Goal: Book appointment/travel/reservation

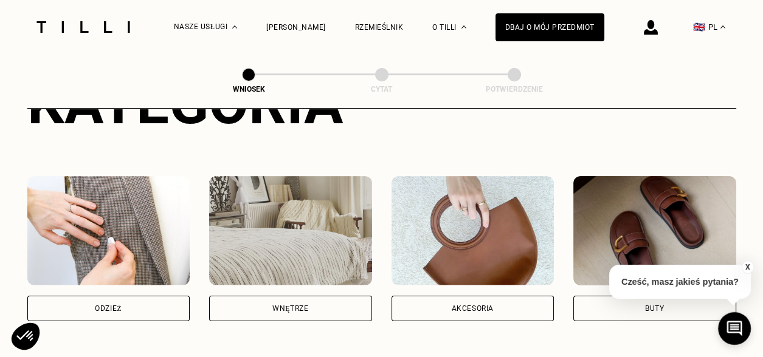
scroll to position [243, 0]
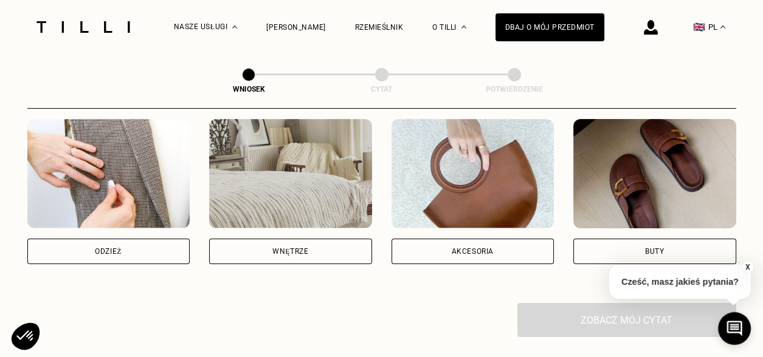
click at [277, 252] on font "Wnętrze" at bounding box center [290, 251] width 36 height 9
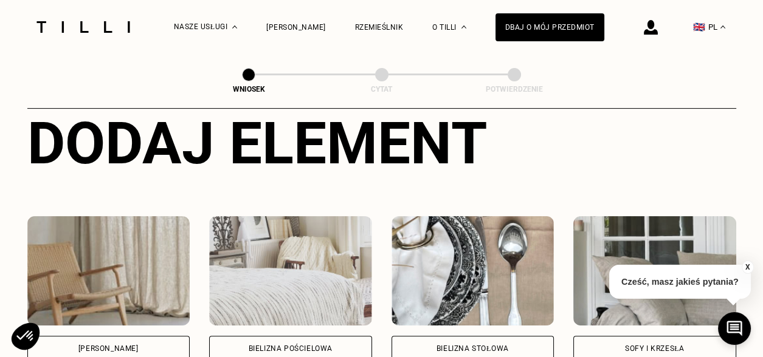
scroll to position [472, 0]
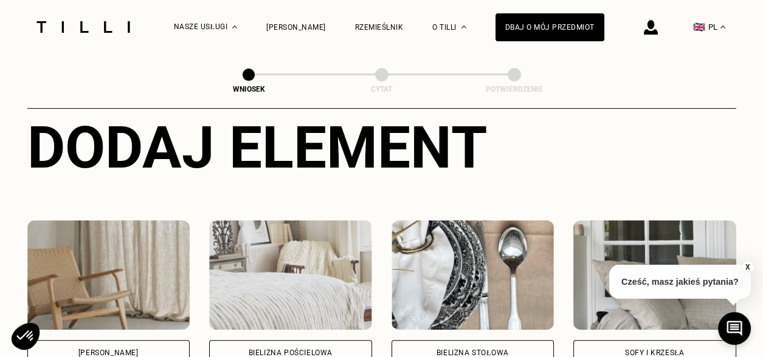
click at [114, 346] on div "[PERSON_NAME]" at bounding box center [108, 353] width 163 height 26
select select "FR"
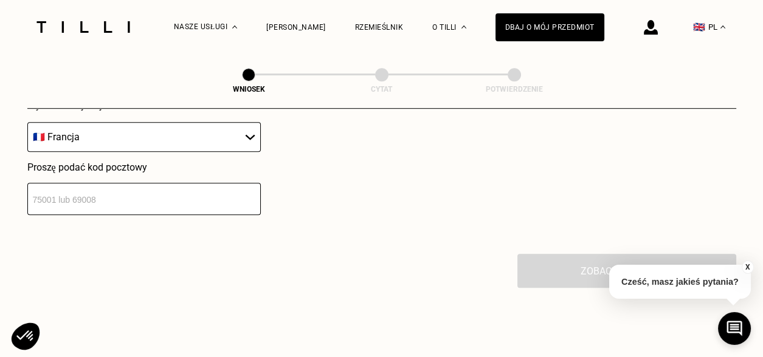
scroll to position [864, 0]
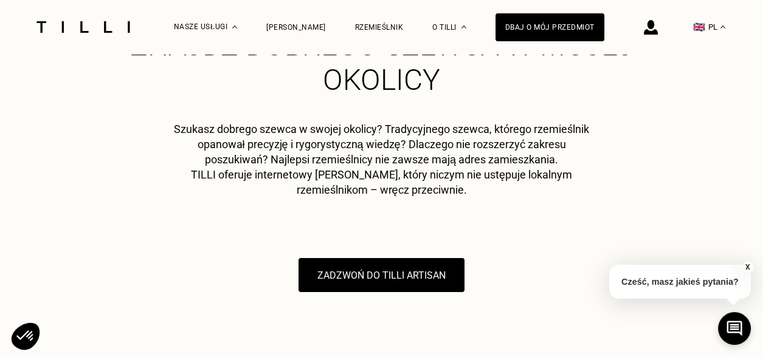
scroll to position [122, 0]
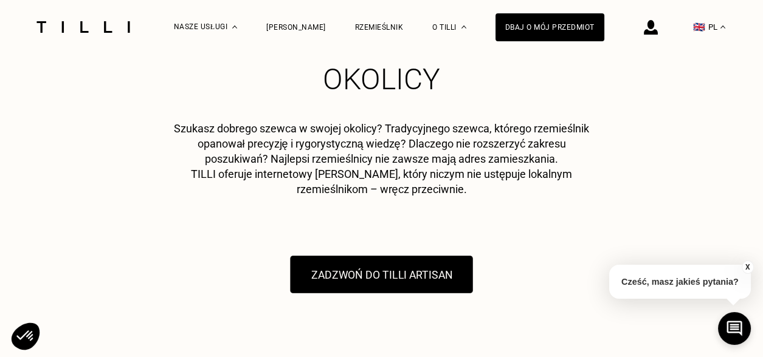
click at [351, 275] on font "ZADZWOŃ DO TILLI ARTISAN" at bounding box center [381, 275] width 141 height 13
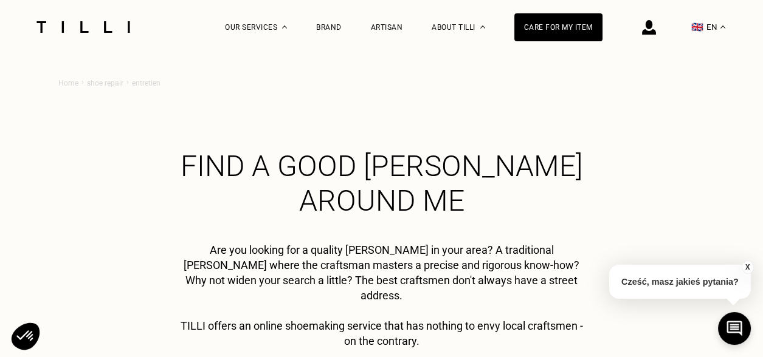
scroll to position [122, 0]
